Goal: Task Accomplishment & Management: Manage account settings

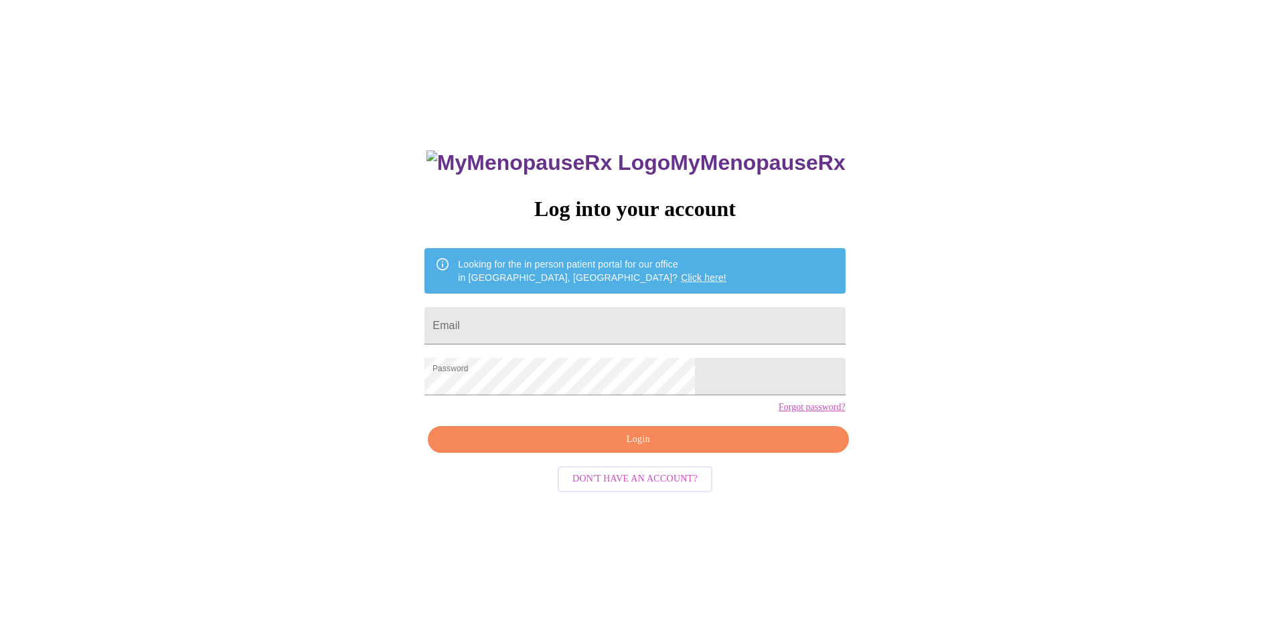
click at [628, 448] on span "Login" at bounding box center [638, 440] width 390 height 17
click at [653, 448] on span "Login" at bounding box center [638, 440] width 390 height 17
click at [579, 319] on input "Email" at bounding box center [634, 325] width 420 height 37
type input "tltauscher@comcast.net"
click at [633, 448] on span "Login" at bounding box center [638, 440] width 390 height 17
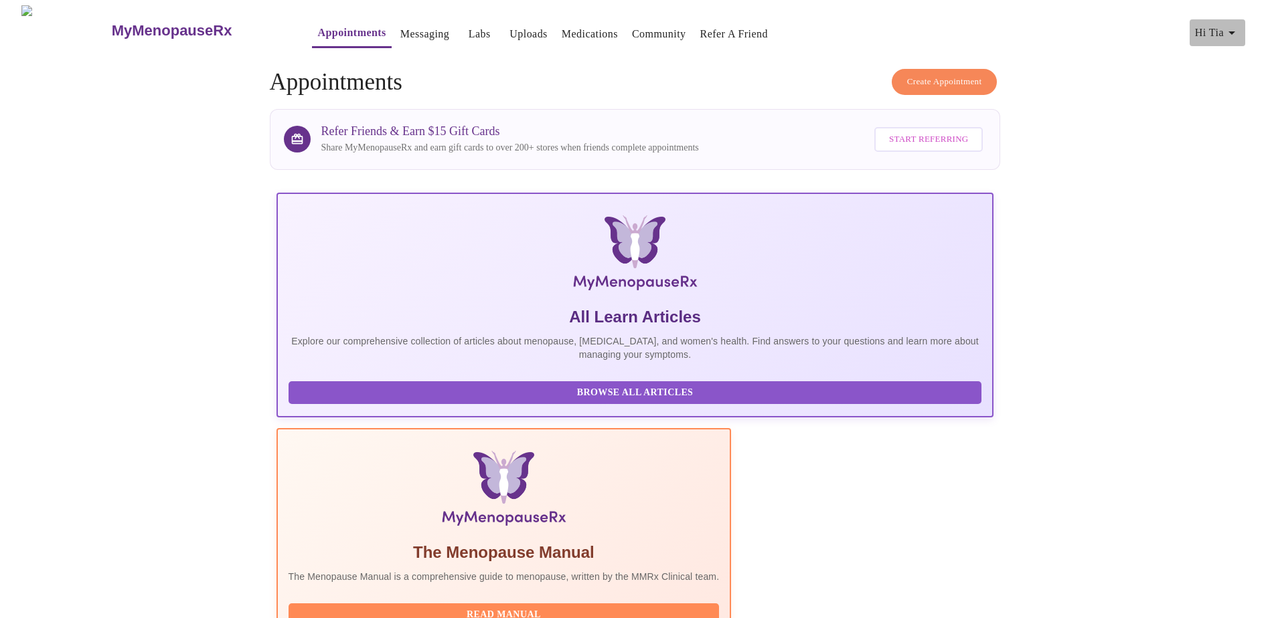
click at [1237, 31] on icon "button" at bounding box center [1231, 33] width 16 height 16
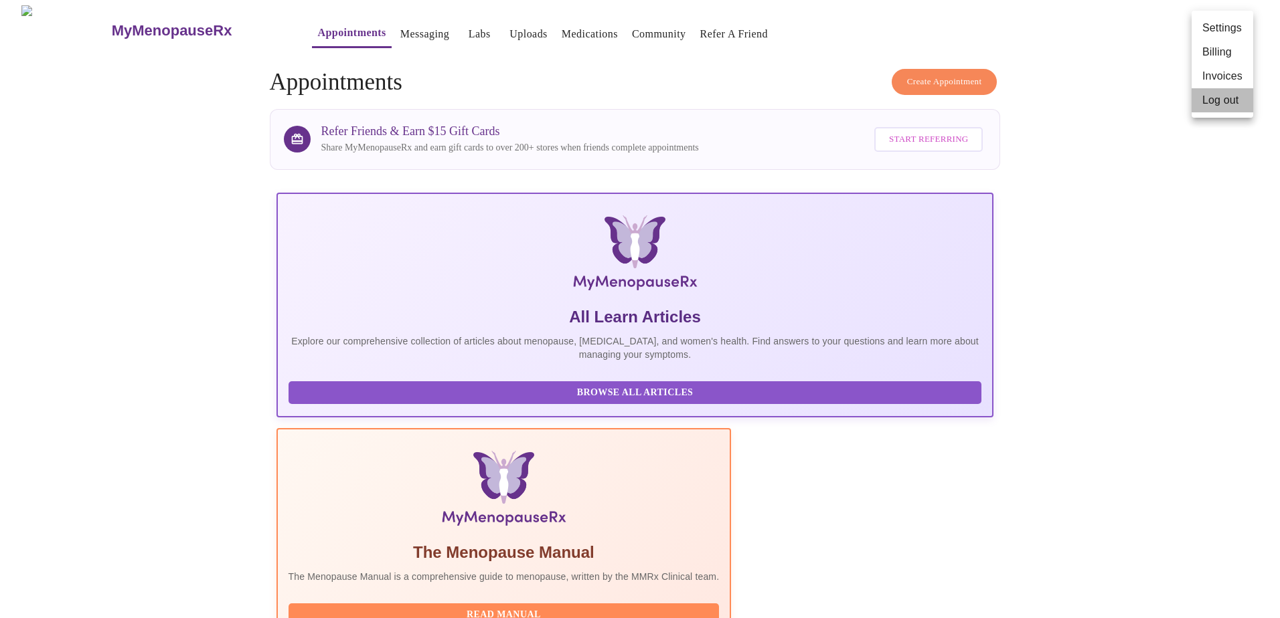
click at [1222, 104] on li "Log out" at bounding box center [1222, 100] width 62 height 24
